Goal: Information Seeking & Learning: Learn about a topic

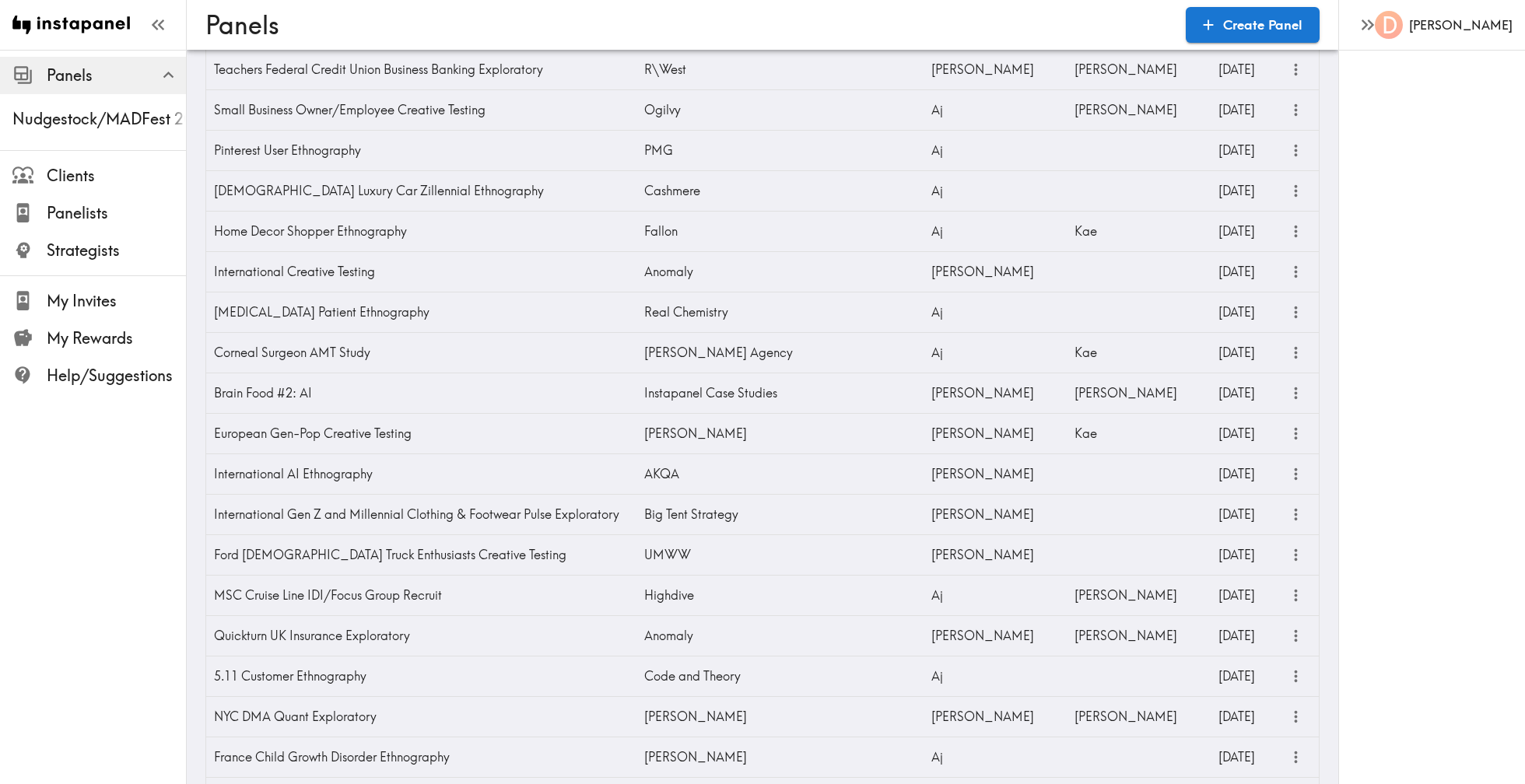
scroll to position [6176, 0]
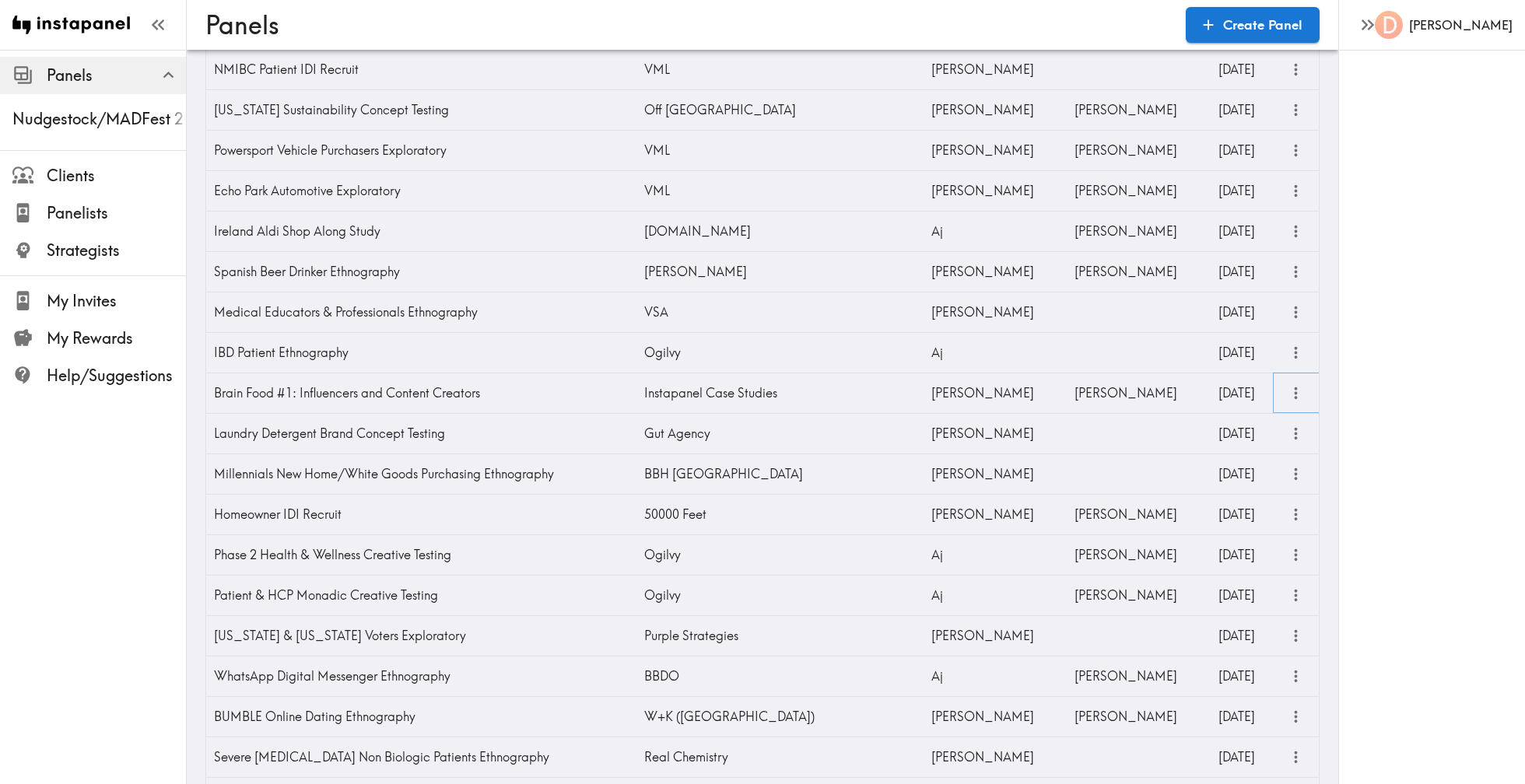
click at [1290, 396] on icon "more" at bounding box center [1295, 393] width 18 height 18
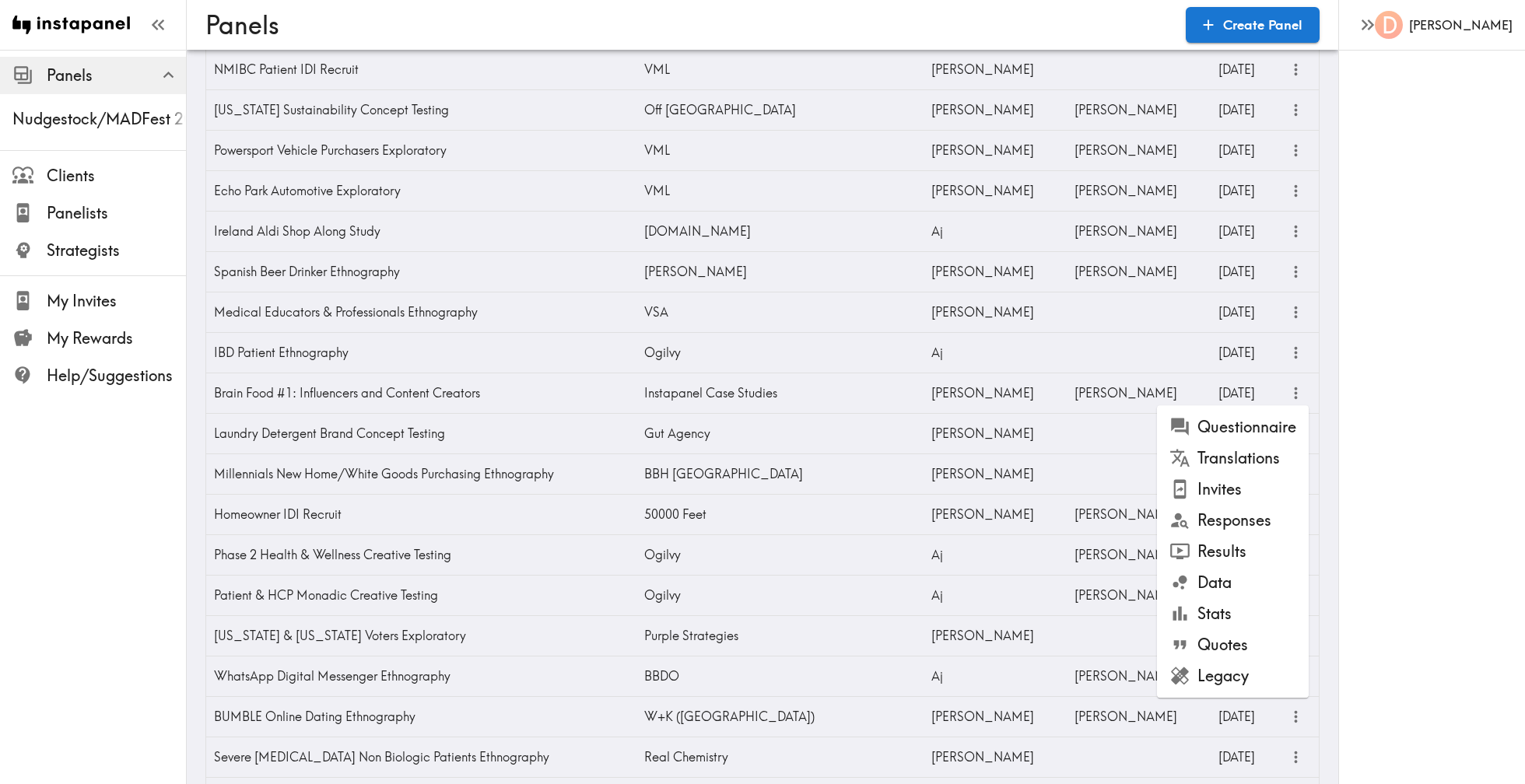
click at [1253, 541] on li "Results" at bounding box center [1232, 551] width 152 height 31
